Goal: Navigation & Orientation: Find specific page/section

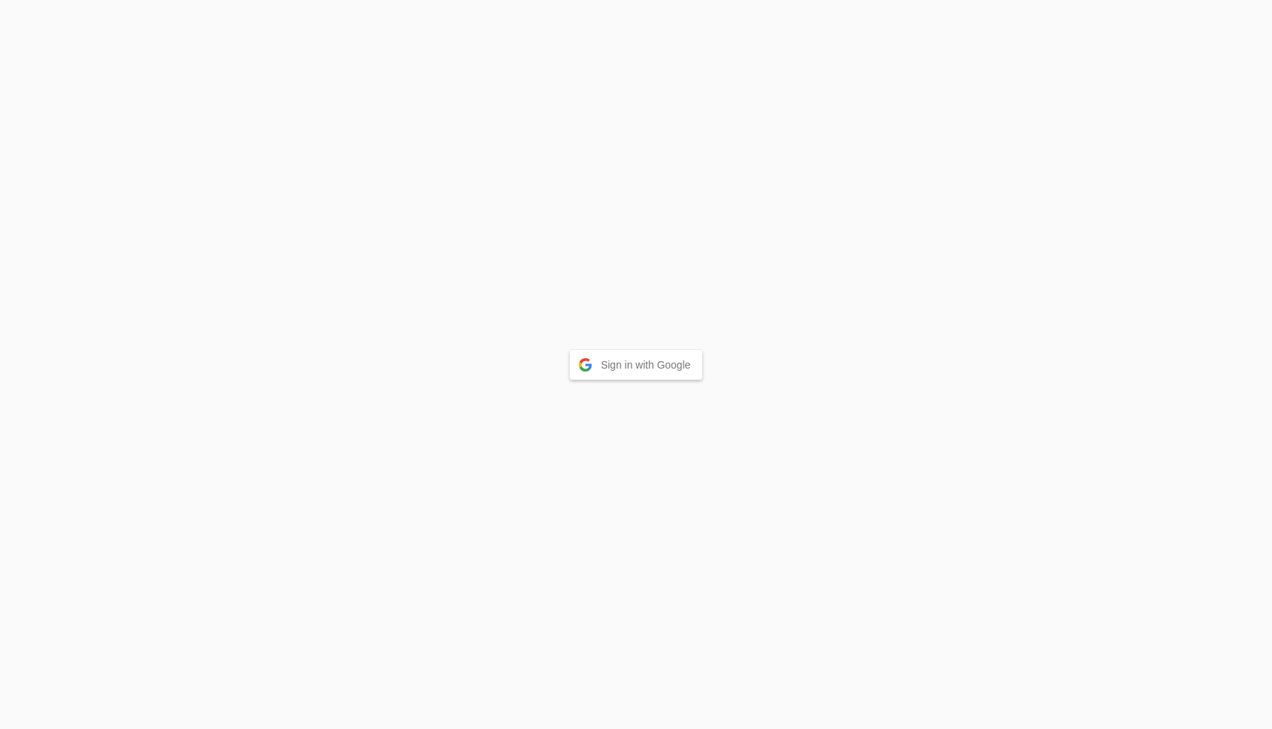
click at [620, 365] on button "Sign in with Google" at bounding box center [636, 365] width 133 height 30
